Goal: Task Accomplishment & Management: Use online tool/utility

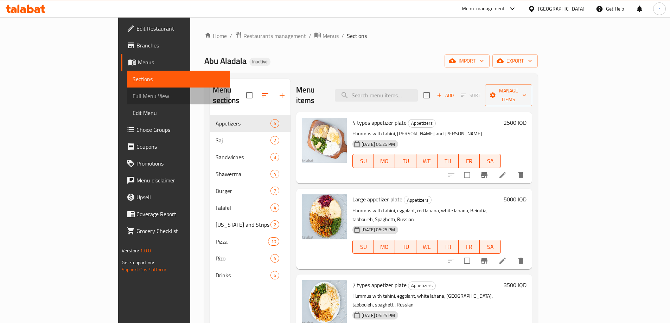
click at [133, 97] on span "Full Menu View" at bounding box center [179, 96] width 92 height 8
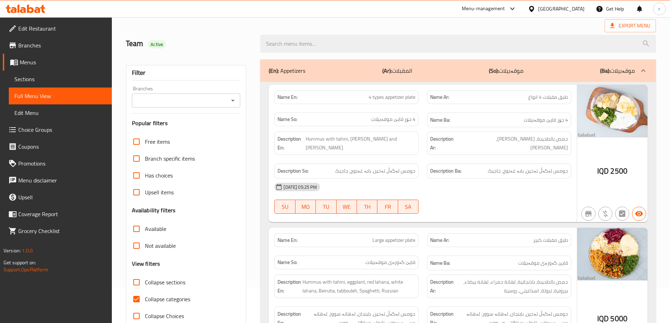
scroll to position [141, 0]
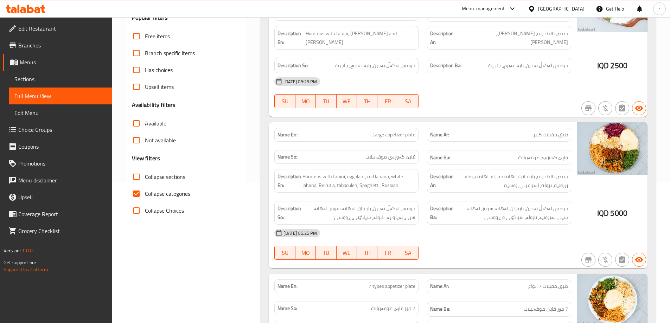
click at [148, 193] on span "Collapse categories" at bounding box center [167, 194] width 45 height 8
click at [145, 193] on input "Collapse categories" at bounding box center [136, 193] width 17 height 17
checkbox input "false"
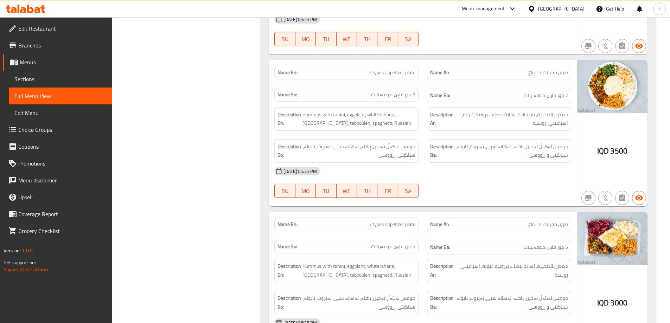
scroll to position [0, 0]
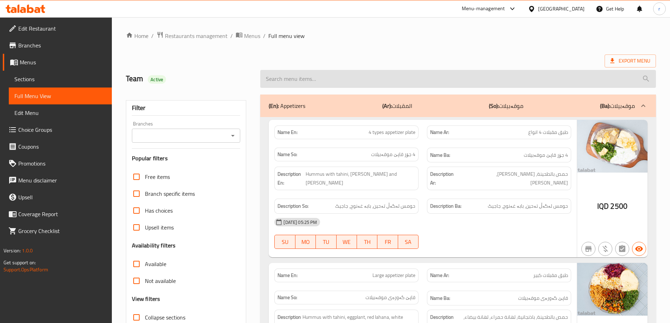
click at [411, 78] on input "search" at bounding box center [458, 79] width 396 height 18
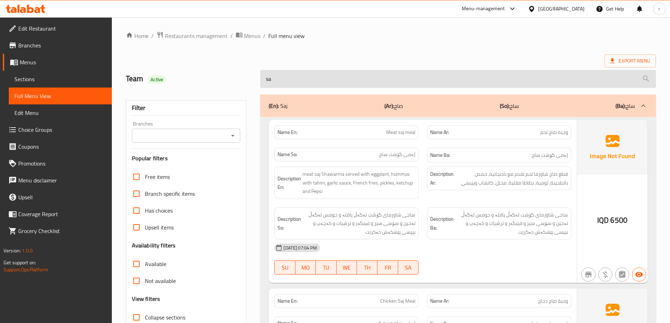
type input "saj"
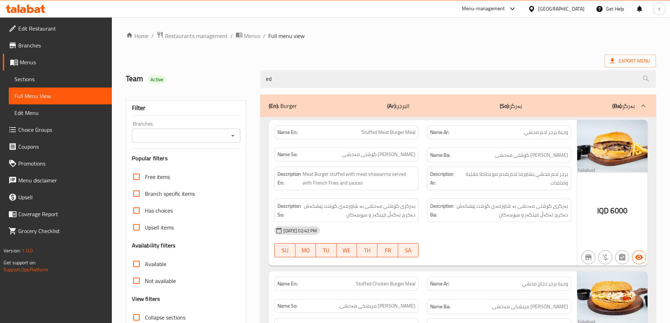
type input "edg"
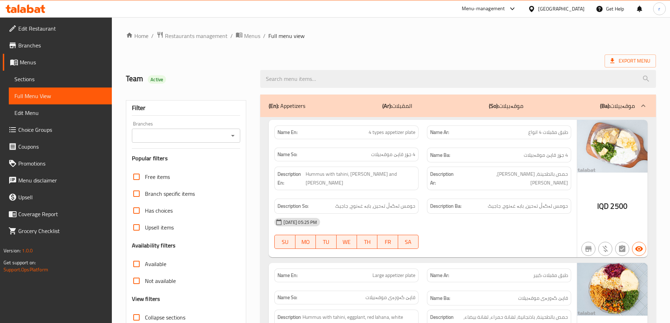
click at [411, 63] on div "Export Menu" at bounding box center [391, 61] width 530 height 13
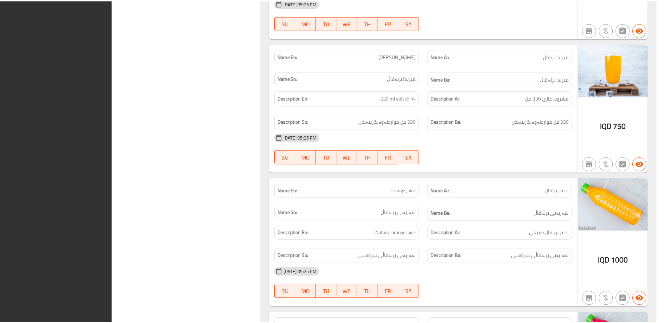
scroll to position [9325, 0]
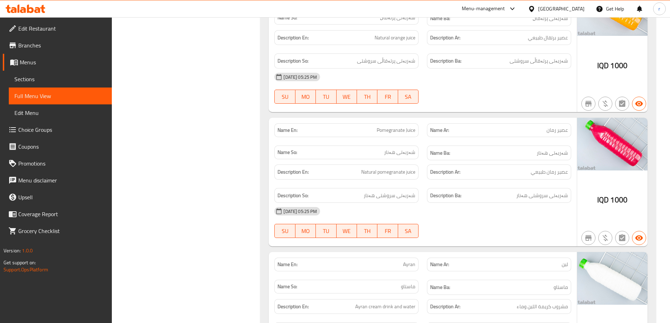
click at [69, 49] on span "Branches" at bounding box center [62, 45] width 88 height 8
